Goal: Task Accomplishment & Management: Complete application form

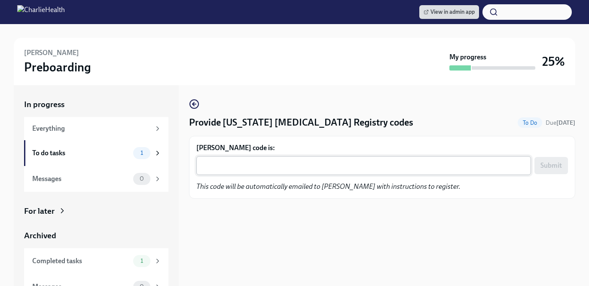
click at [400, 156] on div "x ​" at bounding box center [363, 165] width 335 height 19
paste textarea "EQW4W249RASP"
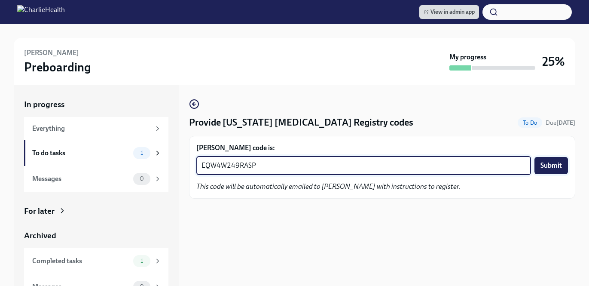
type textarea "EQW4W249RASP"
click at [547, 171] on button "Submit" at bounding box center [552, 165] width 34 height 17
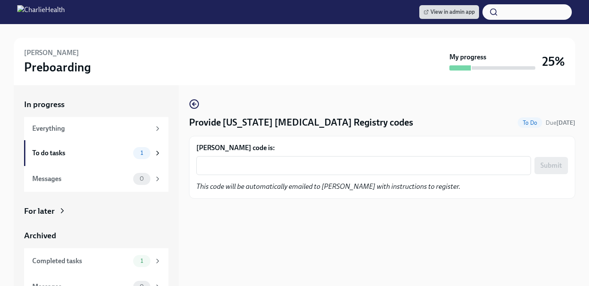
click at [249, 180] on div "[PERSON_NAME] code is: x ​ Submit This code will be automatically emailed to [P…" at bounding box center [382, 167] width 372 height 48
click at [252, 168] on textarea "[PERSON_NAME] code is:" at bounding box center [364, 165] width 324 height 10
paste textarea "K72BPZZO5ZHG"
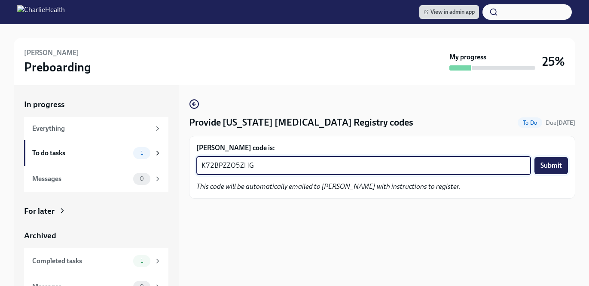
type textarea "K72BPZZO5ZHG"
click at [545, 165] on span "Submit" at bounding box center [551, 165] width 21 height 9
